Goal: Task Accomplishment & Management: Use online tool/utility

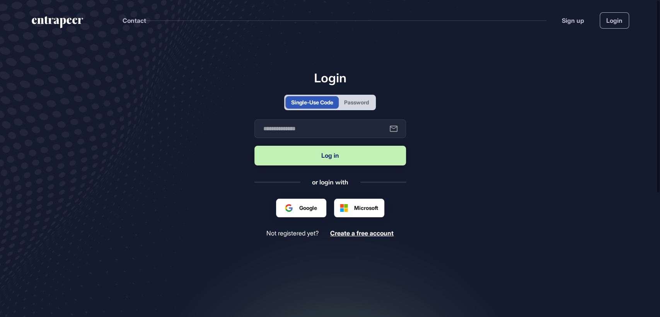
click at [376, 101] on div "Single-Use Code Password" at bounding box center [330, 102] width 92 height 15
click at [359, 99] on div "Password" at bounding box center [356, 102] width 25 height 8
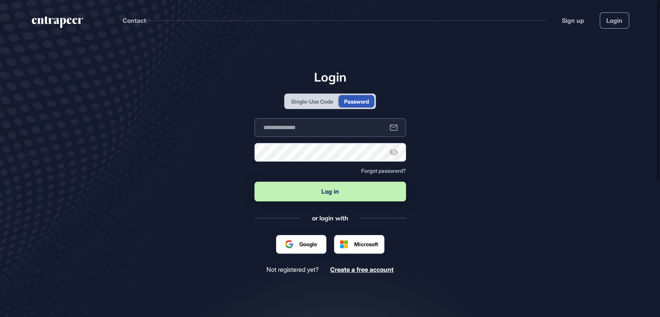
type input "**********"
click at [331, 191] on button "Log in" at bounding box center [331, 192] width 152 height 20
